Goal: Task Accomplishment & Management: Complete application form

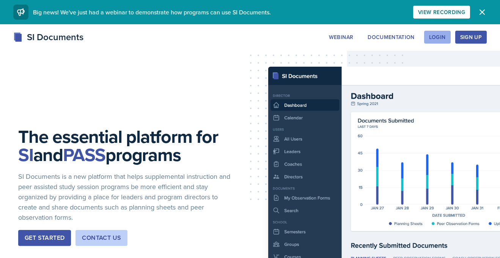
click at [427, 36] on button "Login" at bounding box center [437, 37] width 27 height 13
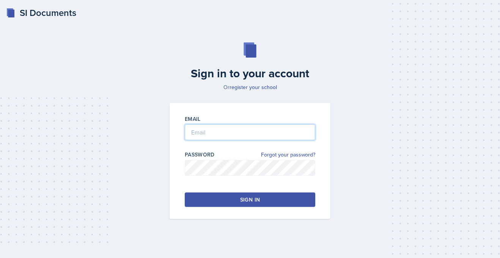
click at [247, 130] on input "email" at bounding box center [250, 132] width 130 height 16
click at [265, 137] on input "email" at bounding box center [250, 132] width 130 height 16
type input "[PERSON_NAME][EMAIL_ADDRESS][PERSON_NAME][DOMAIN_NAME]"
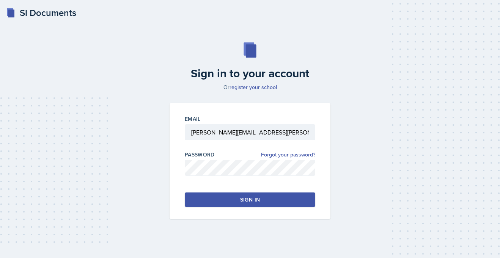
click at [251, 198] on div "Sign in" at bounding box center [250, 200] width 20 height 8
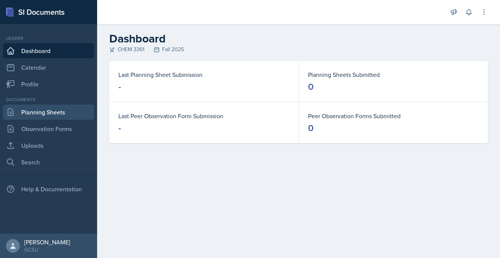
click at [49, 114] on link "Planning Sheets" at bounding box center [48, 112] width 91 height 15
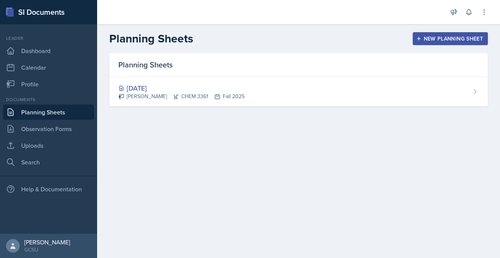
click at [417, 36] on icon "button" at bounding box center [418, 38] width 5 height 5
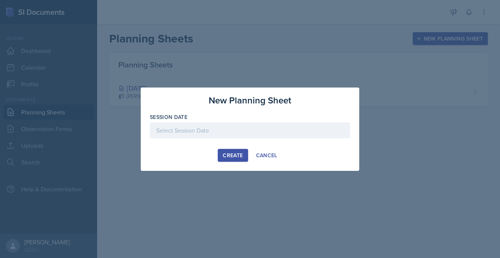
click at [179, 135] on div at bounding box center [250, 131] width 200 height 16
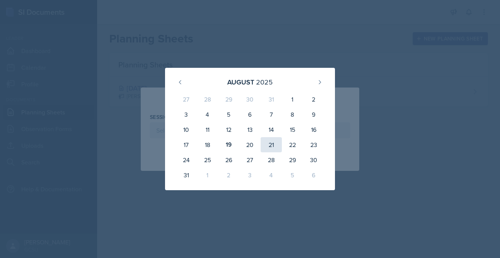
click at [272, 145] on div "21" at bounding box center [271, 144] width 21 height 15
type input "[DATE]"
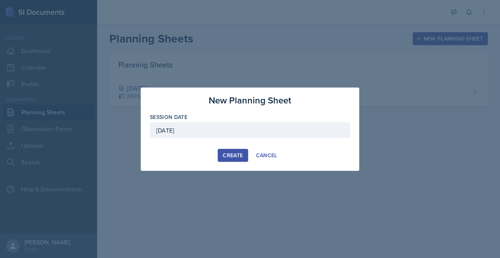
click at [240, 156] on div "Create" at bounding box center [233, 155] width 20 height 6
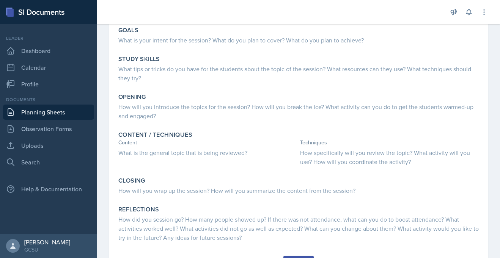
scroll to position [49, 0]
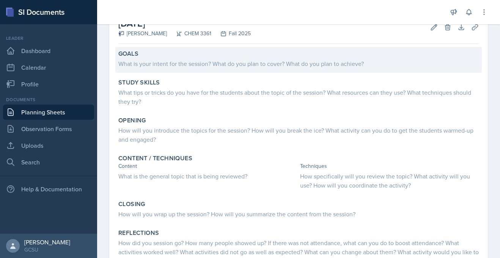
click at [118, 53] on label "Goals" at bounding box center [128, 54] width 20 height 8
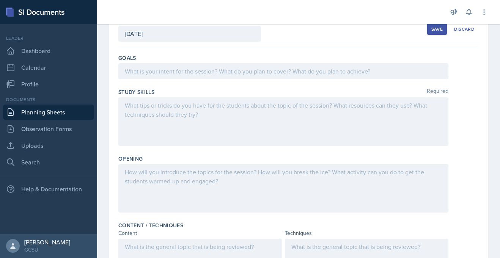
click at [115, 58] on div "Date [DATE] [DATE] 27 28 29 30 31 1 2 3 4 5 6 7 8 9 10 11 12 13 14 15 16 17 18 …" at bounding box center [298, 229] width 379 height 437
drag, startPoint x: 115, startPoint y: 58, endPoint x: 300, endPoint y: 175, distance: 218.6
click at [300, 175] on div "Date [DATE] [DATE] 27 28 29 30 31 1 2 3 4 5 6 7 8 9 10 11 12 13 14 15 16 17 18 …" at bounding box center [298, 229] width 379 height 437
click at [103, 95] on div "Date [DATE] [DATE] 27 28 29 30 31 1 2 3 4 5 6 7 8 9 10 11 12 13 14 15 16 17 18 …" at bounding box center [298, 238] width 403 height 455
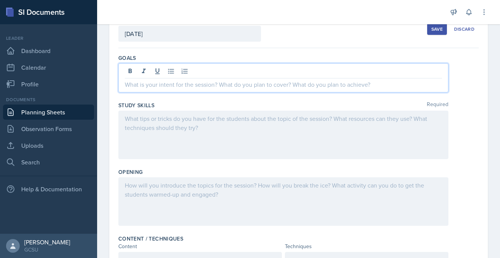
drag, startPoint x: 126, startPoint y: 70, endPoint x: 224, endPoint y: 93, distance: 100.9
click at [224, 93] on div "Goals" at bounding box center [298, 74] width 360 height 47
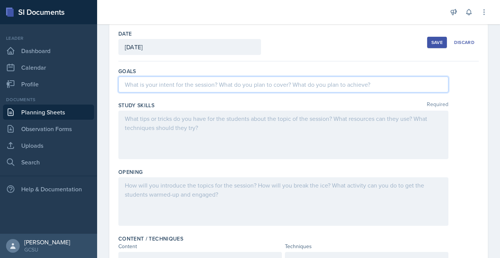
click at [116, 65] on div "Date [DATE] [DATE] 27 28 29 30 31 1 2 3 4 5 6 7 8 9 10 11 12 13 14 15 16 17 18 …" at bounding box center [298, 242] width 379 height 437
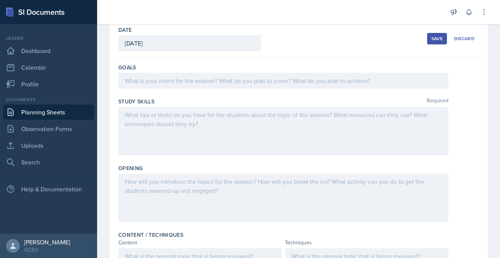
scroll to position [40, 0]
drag, startPoint x: 118, startPoint y: 68, endPoint x: 335, endPoint y: 116, distance: 222.6
click at [335, 116] on div "Goals Study Skills Required Opening Content / Techniques Content Techniques Add…" at bounding box center [298, 256] width 360 height 399
click at [464, 119] on div at bounding box center [298, 131] width 360 height 49
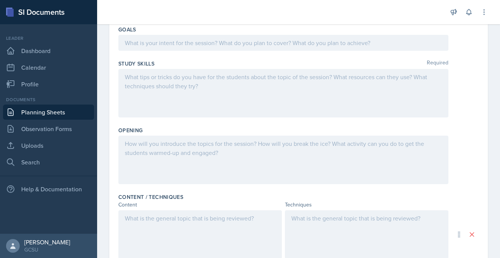
scroll to position [91, 0]
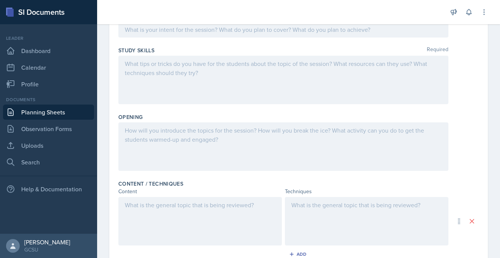
click at [152, 34] on p at bounding box center [283, 29] width 317 height 9
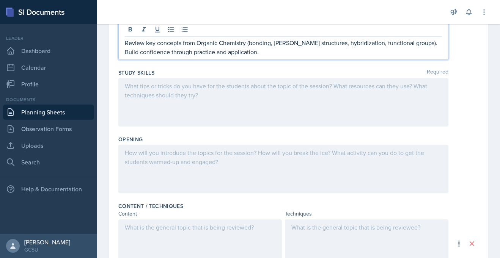
click at [155, 87] on div at bounding box center [283, 102] width 330 height 49
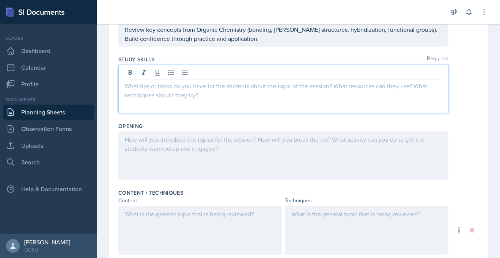
scroll to position [77, 0]
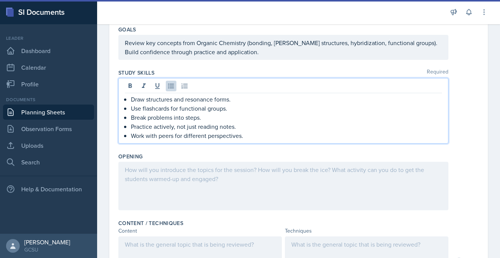
click at [120, 150] on div "Opening" at bounding box center [298, 183] width 360 height 67
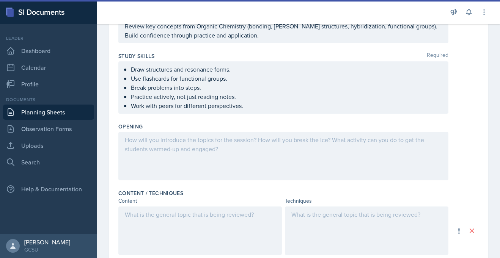
scroll to position [96, 0]
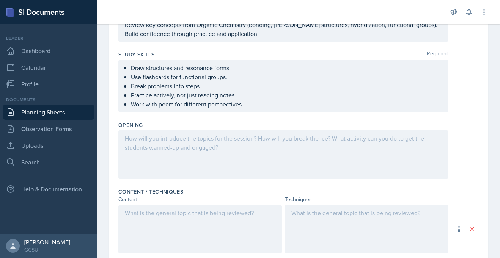
click at [145, 213] on div at bounding box center [200, 229] width 164 height 49
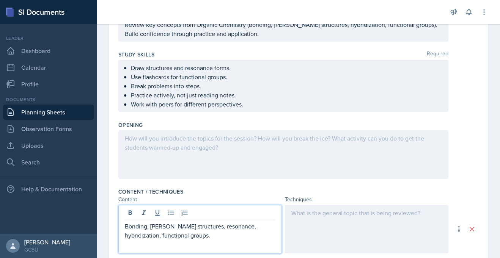
click at [309, 215] on div at bounding box center [367, 229] width 164 height 49
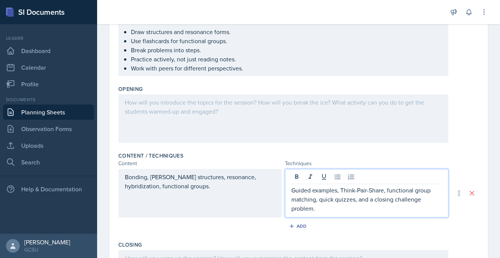
scroll to position [132, 0]
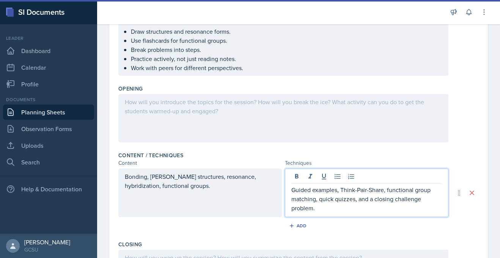
click at [168, 101] on div at bounding box center [283, 118] width 330 height 49
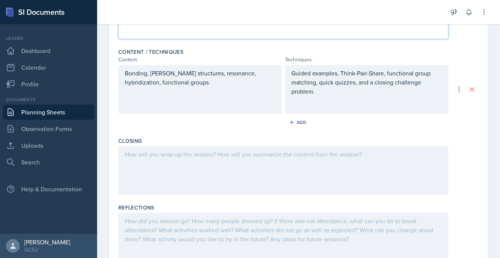
scroll to position [269, 0]
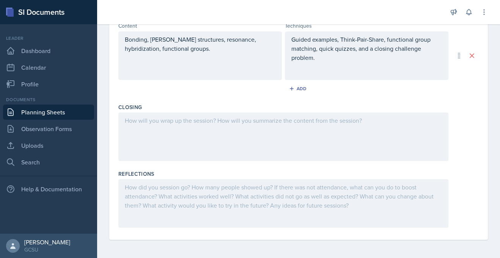
click at [154, 124] on div at bounding box center [283, 137] width 330 height 49
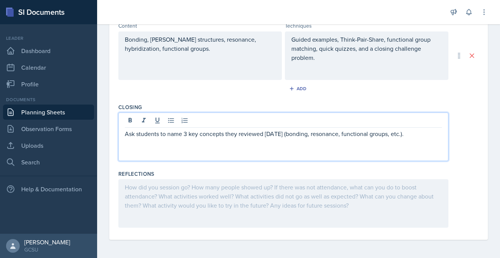
click at [108, 134] on div "Date [DATE] [DATE] 27 28 29 30 31 1 2 3 4 5 6 7 8 9 10 11 12 13 14 15 16 17 18 …" at bounding box center [298, 24] width 403 height 468
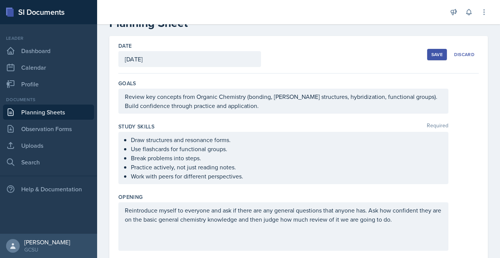
scroll to position [0, 0]
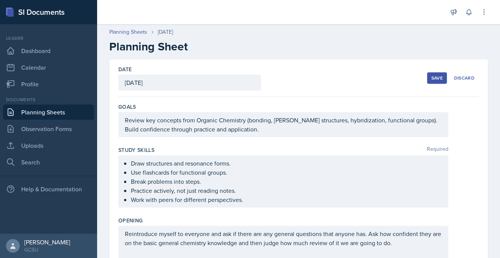
click at [440, 77] on div "Save" at bounding box center [436, 78] width 11 height 6
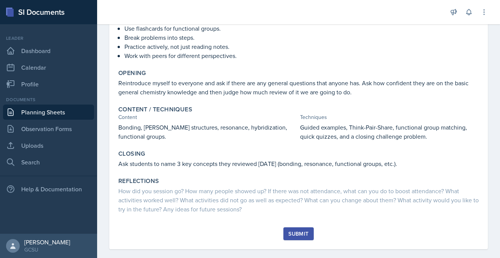
scroll to position [139, 0]
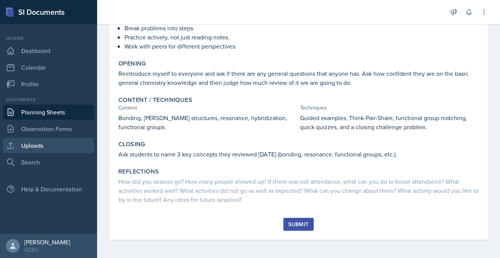
click at [50, 146] on link "Uploads" at bounding box center [48, 145] width 91 height 15
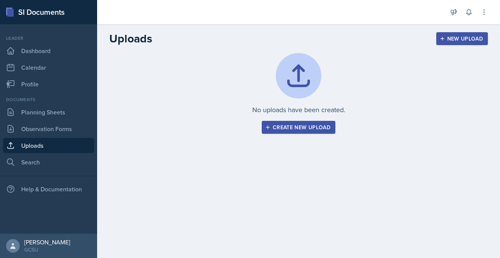
click at [296, 128] on div "Create new upload" at bounding box center [299, 127] width 64 height 6
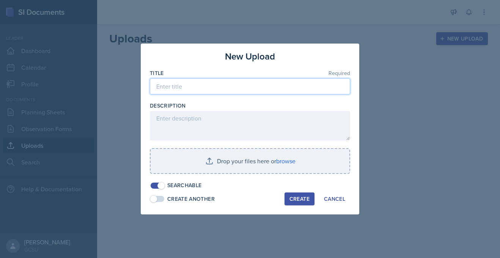
click at [182, 86] on input at bounding box center [250, 87] width 200 height 16
type input "Gen Chem review [DATE]"
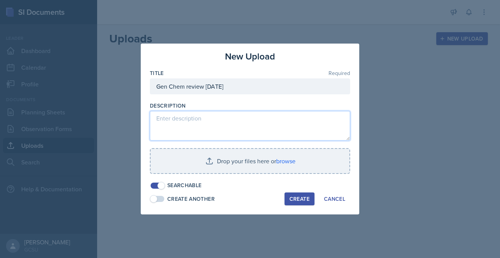
click at [196, 117] on textarea at bounding box center [250, 126] width 200 height 30
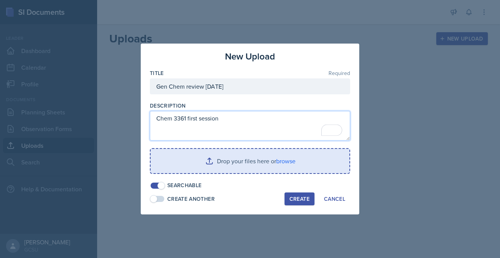
type textarea "Chem 3361 first session"
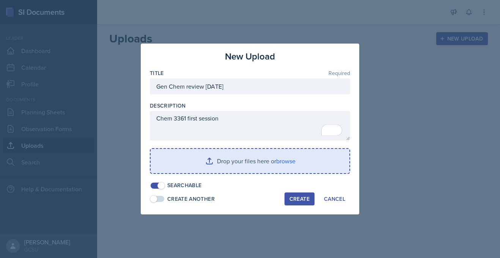
click at [277, 161] on input "file" at bounding box center [250, 161] width 199 height 24
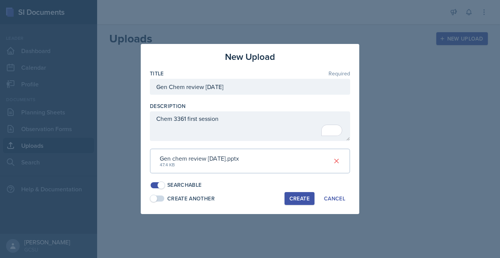
click at [303, 201] on div "Create" at bounding box center [299, 199] width 20 height 6
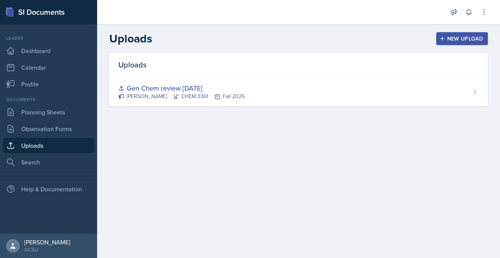
click at [475, 36] on div "New Upload" at bounding box center [462, 39] width 42 height 6
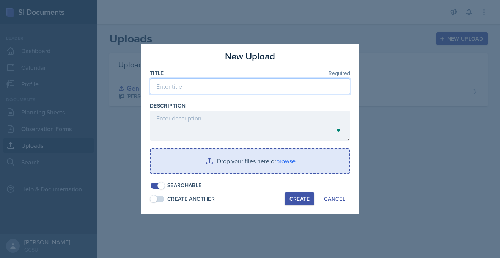
click at [197, 84] on input at bounding box center [250, 87] width 200 height 16
type input "Gen Chem review answer key"
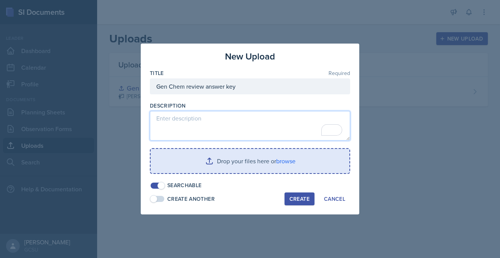
click at [192, 122] on textarea "To enrich screen reader interactions, please activate Accessibility in Grammarl…" at bounding box center [250, 126] width 200 height 30
type textarea "Chem 3361"
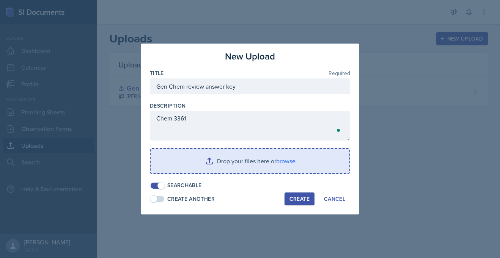
click at [267, 160] on input "file" at bounding box center [250, 161] width 199 height 24
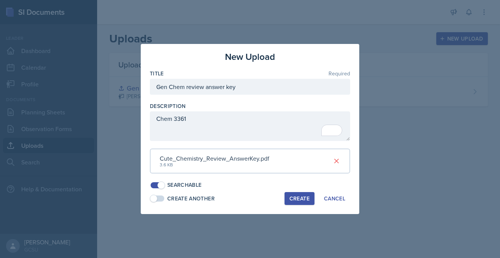
click at [310, 198] on button "Create" at bounding box center [300, 198] width 30 height 13
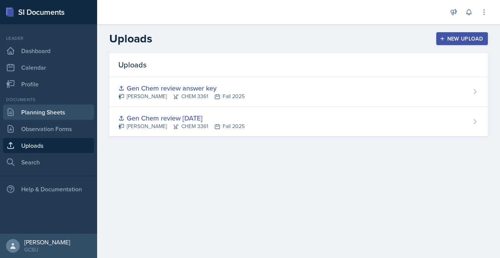
click at [45, 108] on link "Planning Sheets" at bounding box center [48, 112] width 91 height 15
